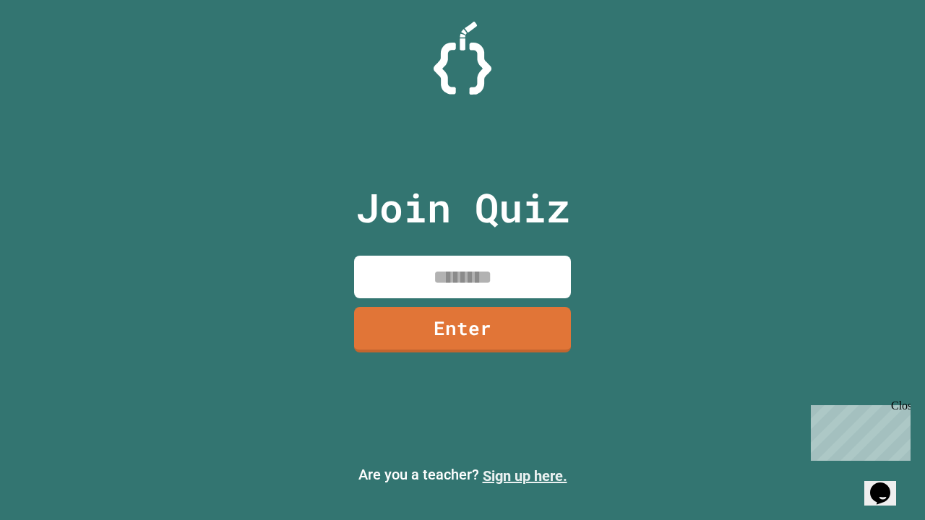
click at [524, 476] on link "Sign up here." at bounding box center [525, 475] width 85 height 17
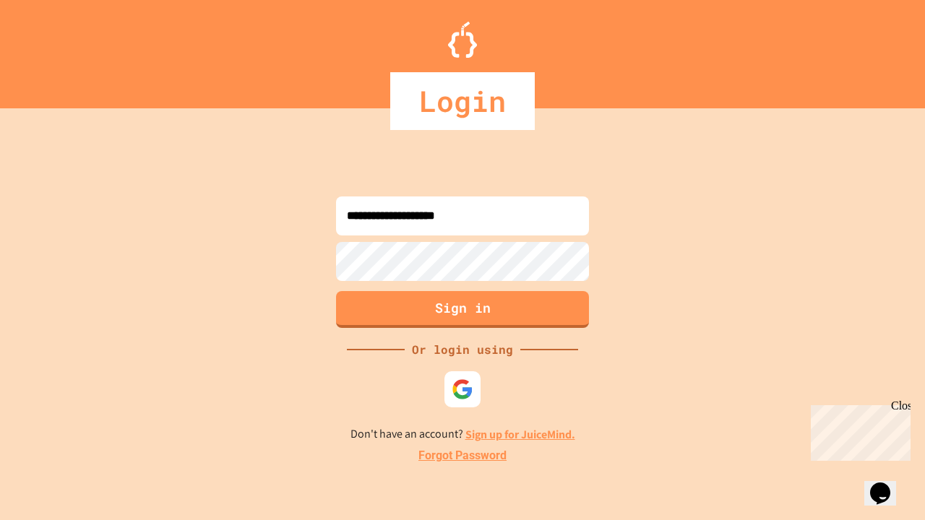
type input "**********"
